Goal: Navigation & Orientation: Go to known website

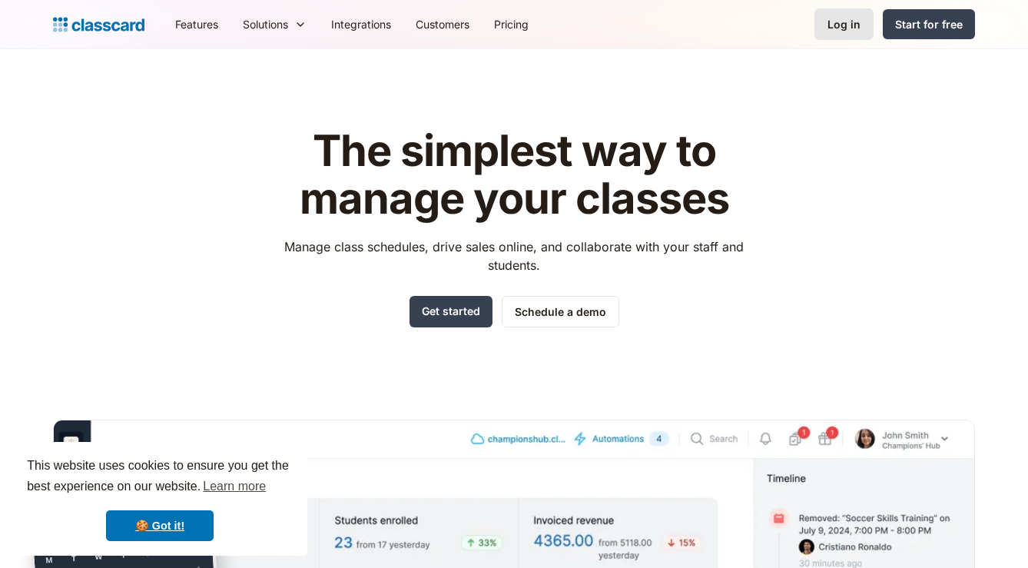
click at [841, 15] on link "Log in" at bounding box center [843, 23] width 59 height 31
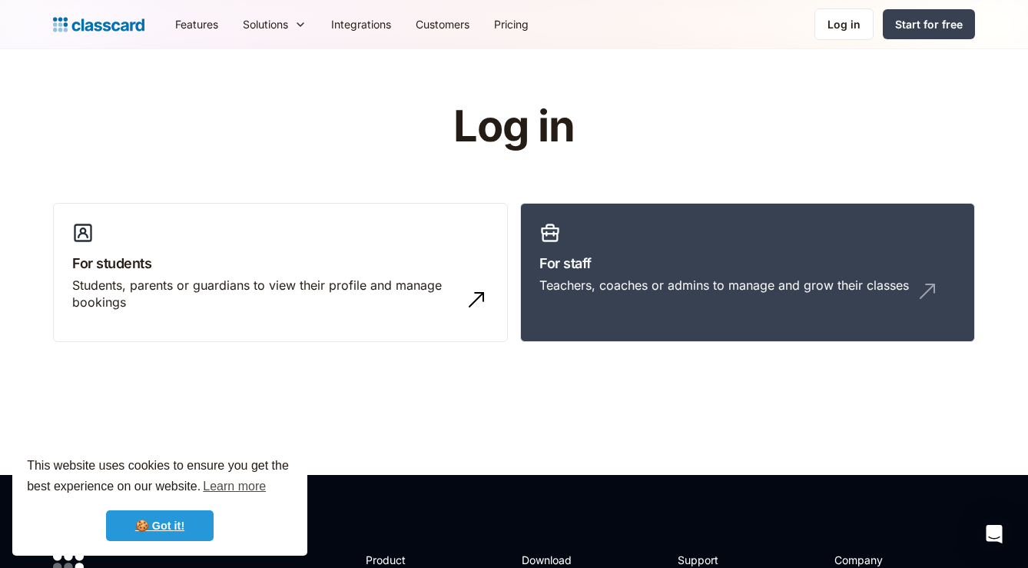
click at [166, 525] on link "🍪 Got it!" at bounding box center [160, 525] width 108 height 31
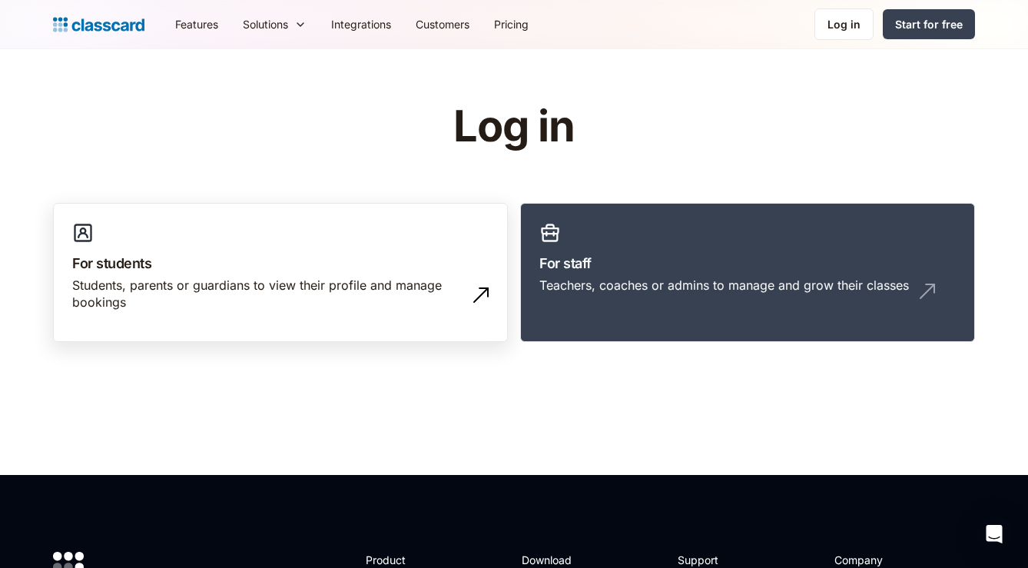
click at [186, 273] on h3 "For students" at bounding box center [280, 263] width 416 height 21
